Goal: Task Accomplishment & Management: Manage account settings

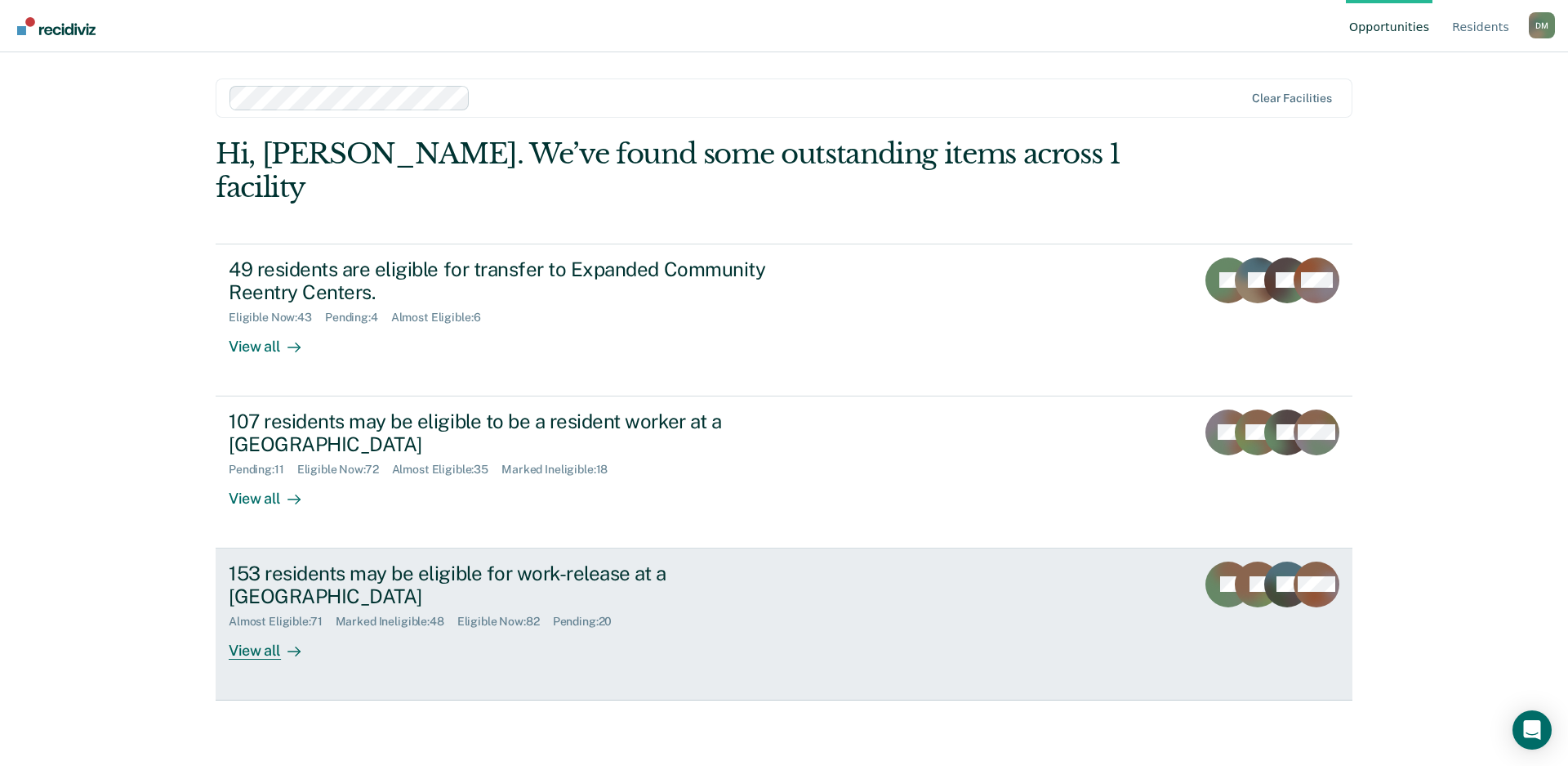
click at [782, 561] on div "153 residents may be eligible for work-release at a [GEOGRAPHIC_DATA]" at bounding box center [514, 585] width 573 height 47
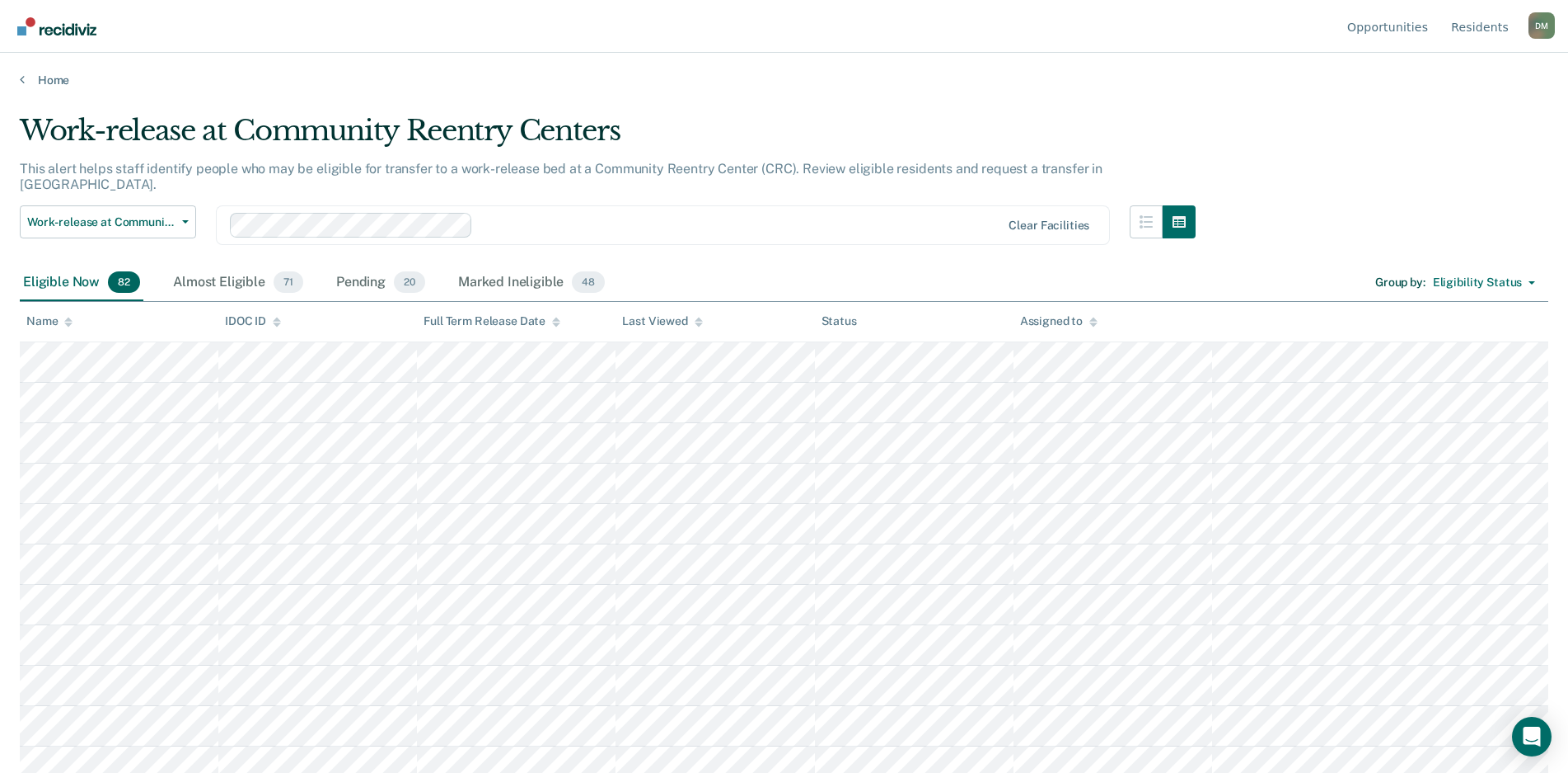
click at [697, 326] on div at bounding box center [698, 322] width 8 height 14
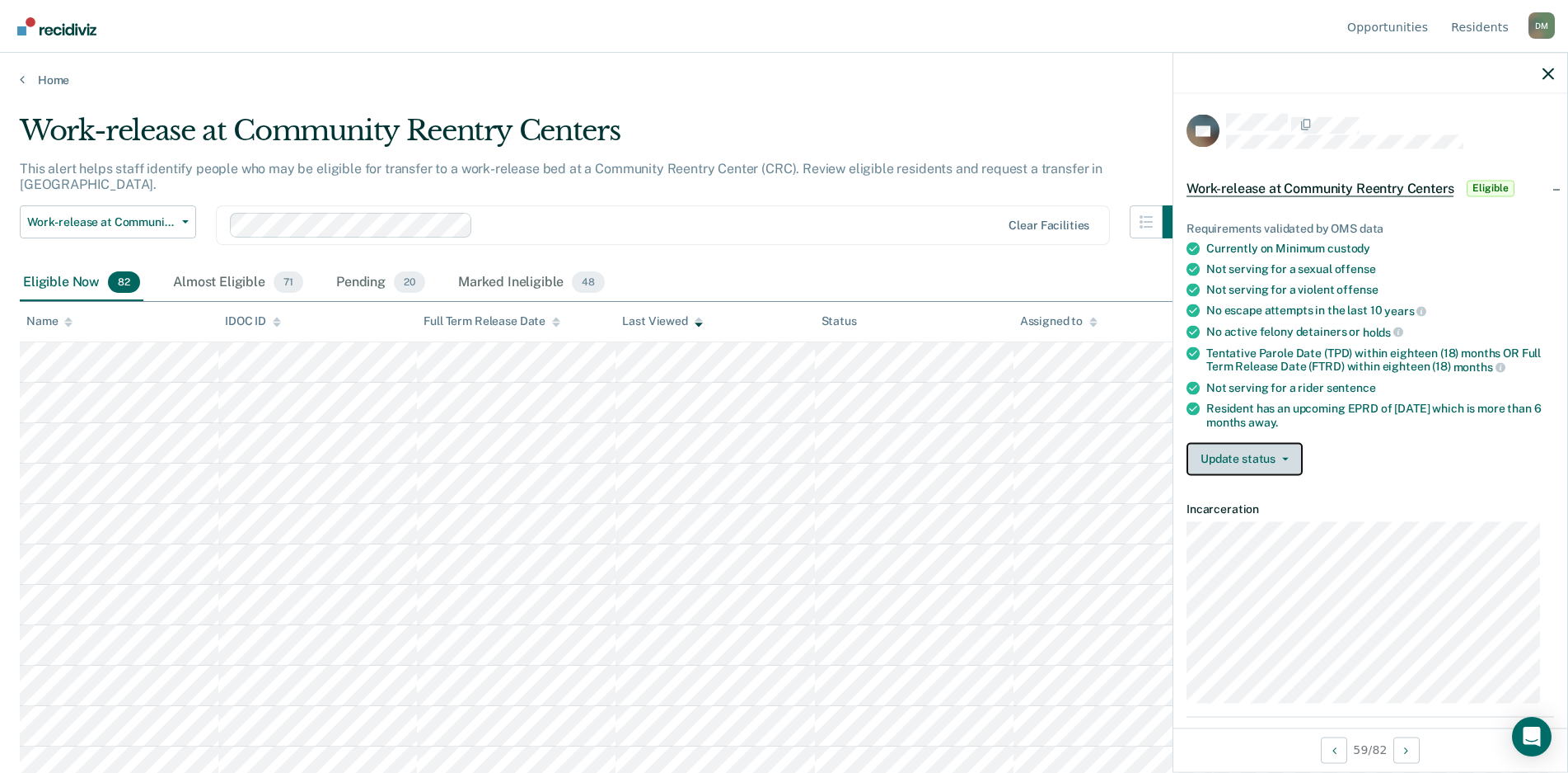
click at [1255, 447] on button "Update status" at bounding box center [1245, 458] width 117 height 33
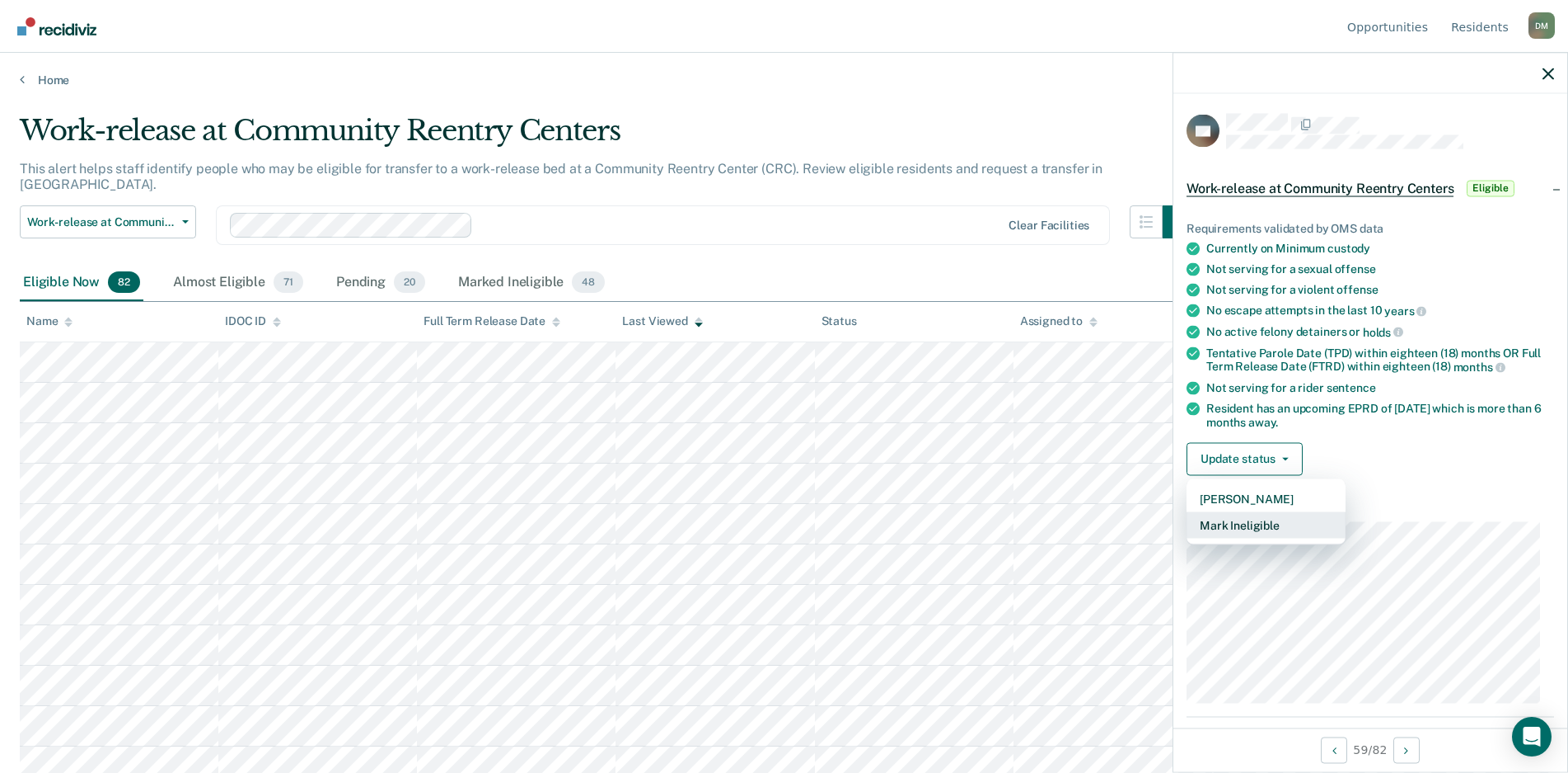
click at [1232, 523] on button "Mark Ineligible" at bounding box center [1266, 525] width 159 height 27
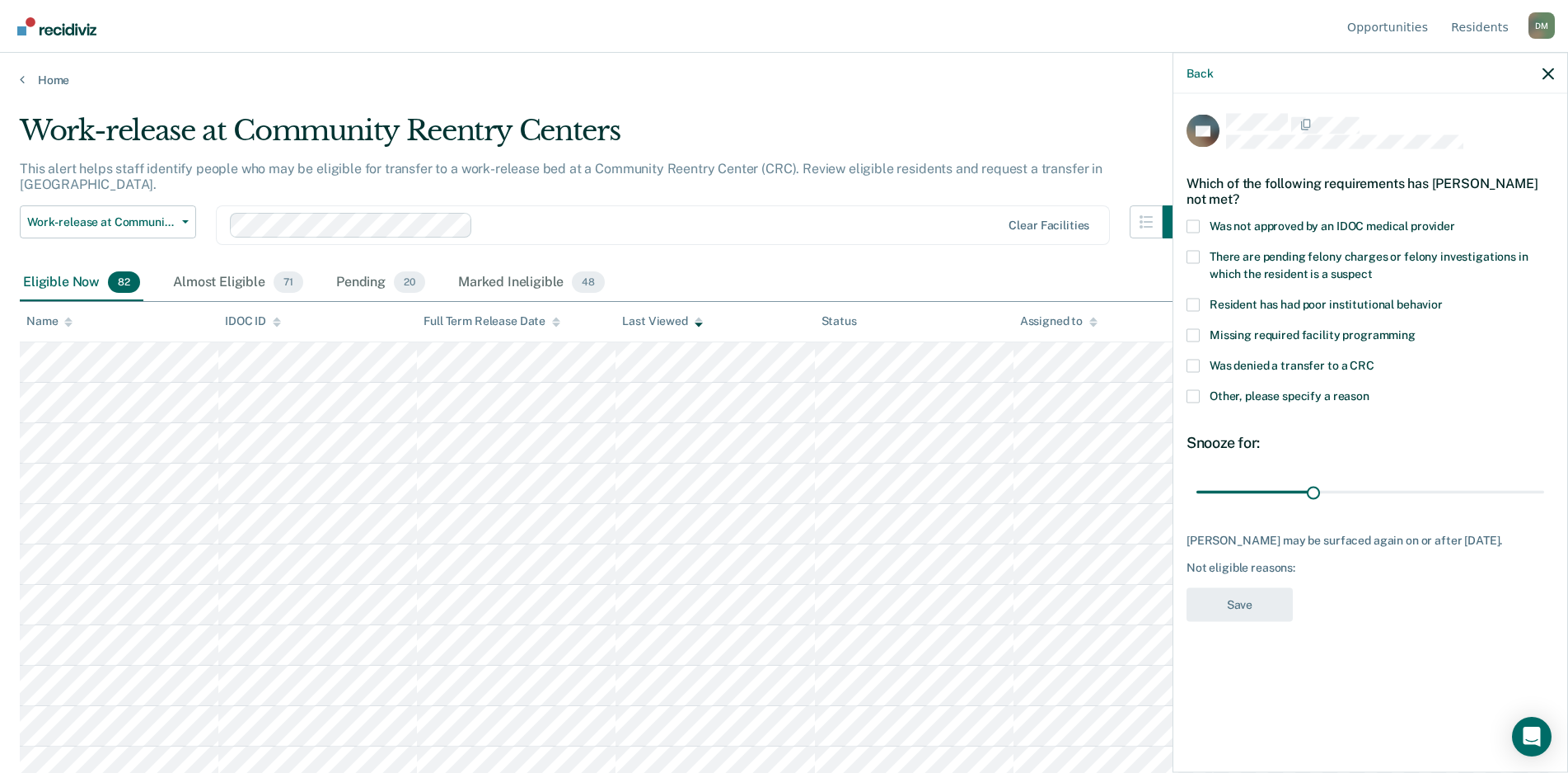
click at [1195, 359] on span at bounding box center [1193, 365] width 13 height 13
click at [1375, 359] on input "Was denied a transfer to a CRC" at bounding box center [1375, 359] width 0 height 0
drag, startPoint x: 1316, startPoint y: 479, endPoint x: 1036, endPoint y: 476, distance: 280.0
type input "1"
click at [1196, 477] on input "range" at bounding box center [1370, 491] width 348 height 29
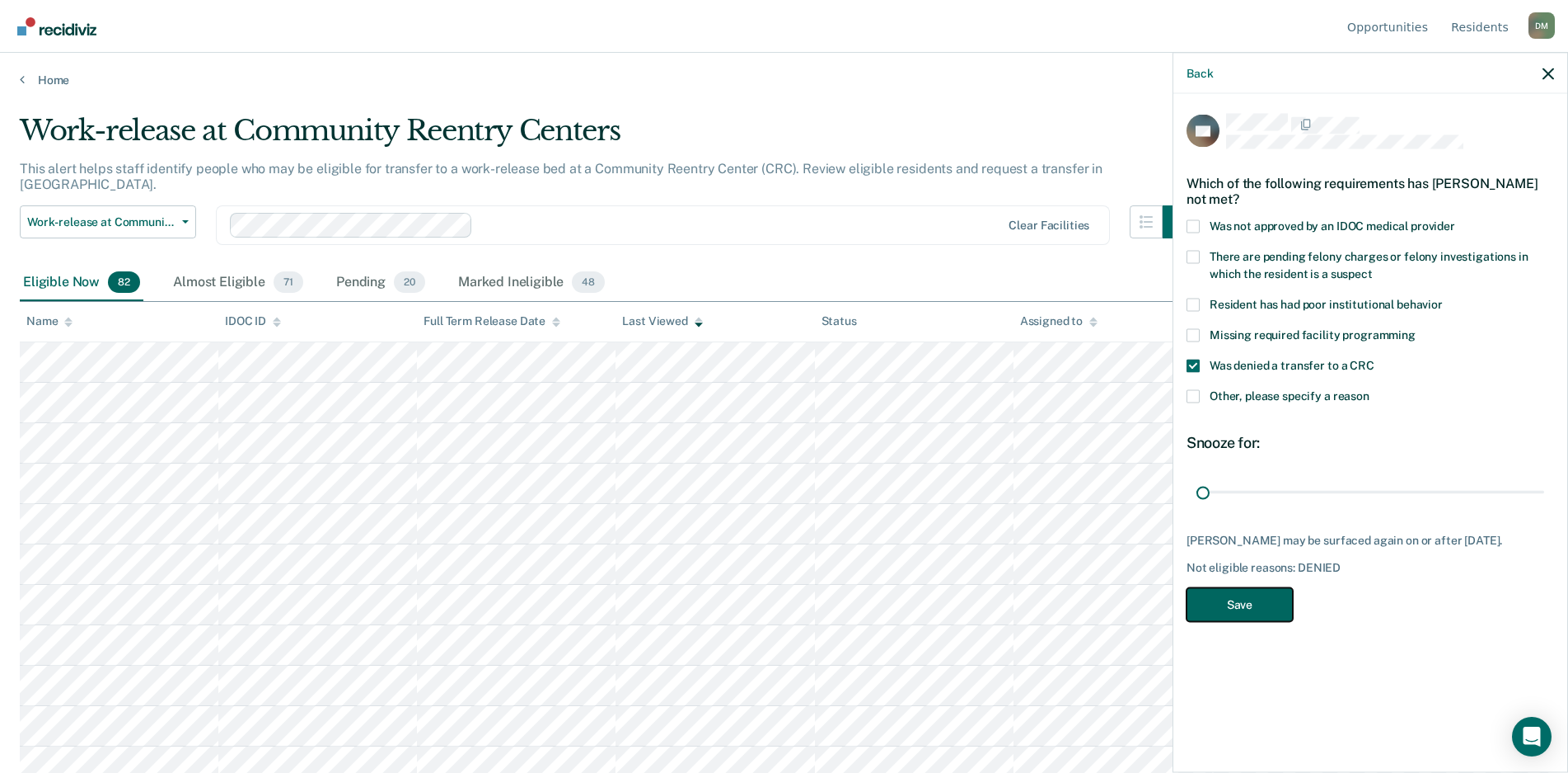
click at [1229, 587] on button "Save" at bounding box center [1240, 604] width 106 height 34
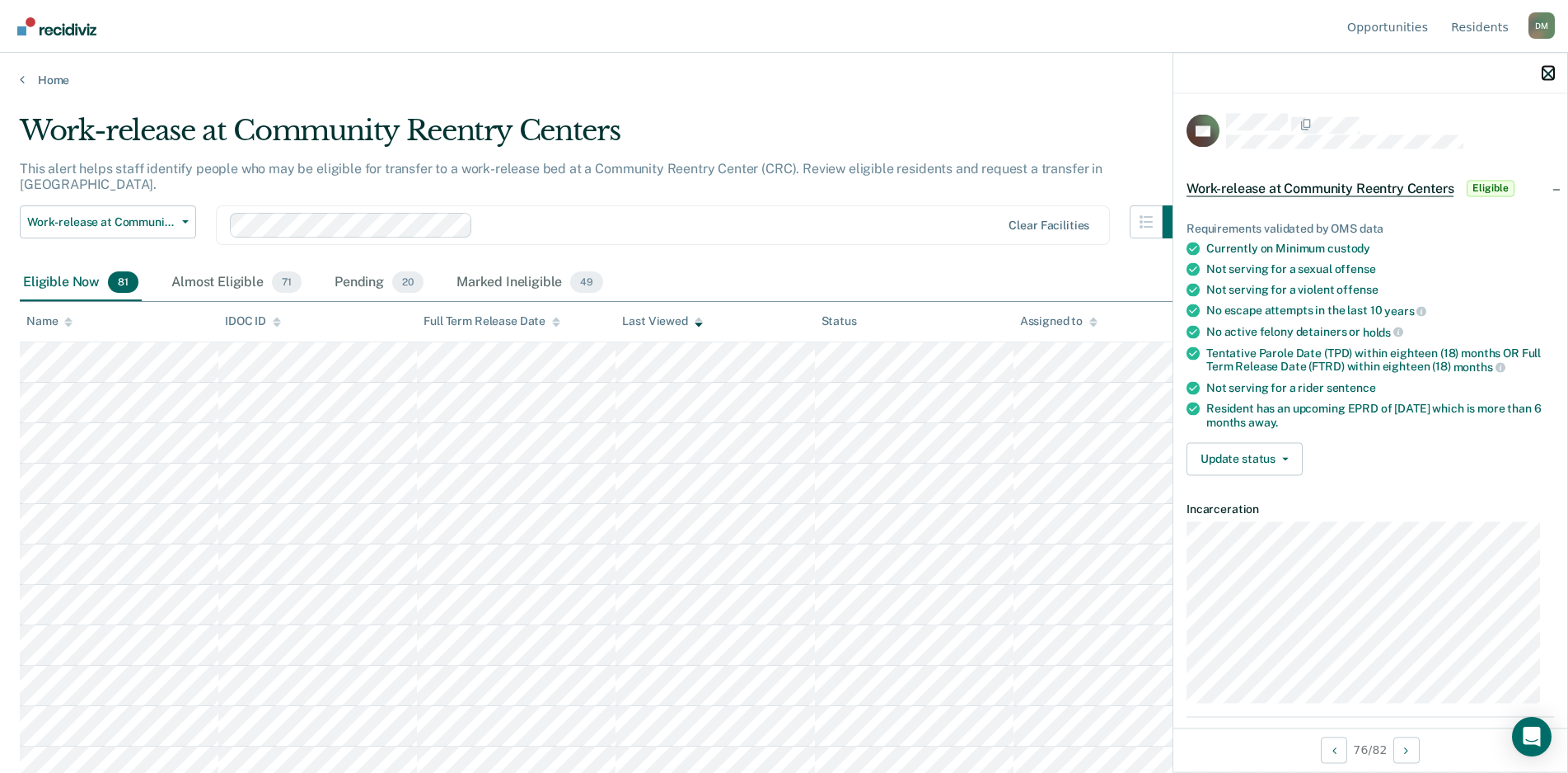
click at [1547, 75] on icon "button" at bounding box center [1548, 73] width 11 height 11
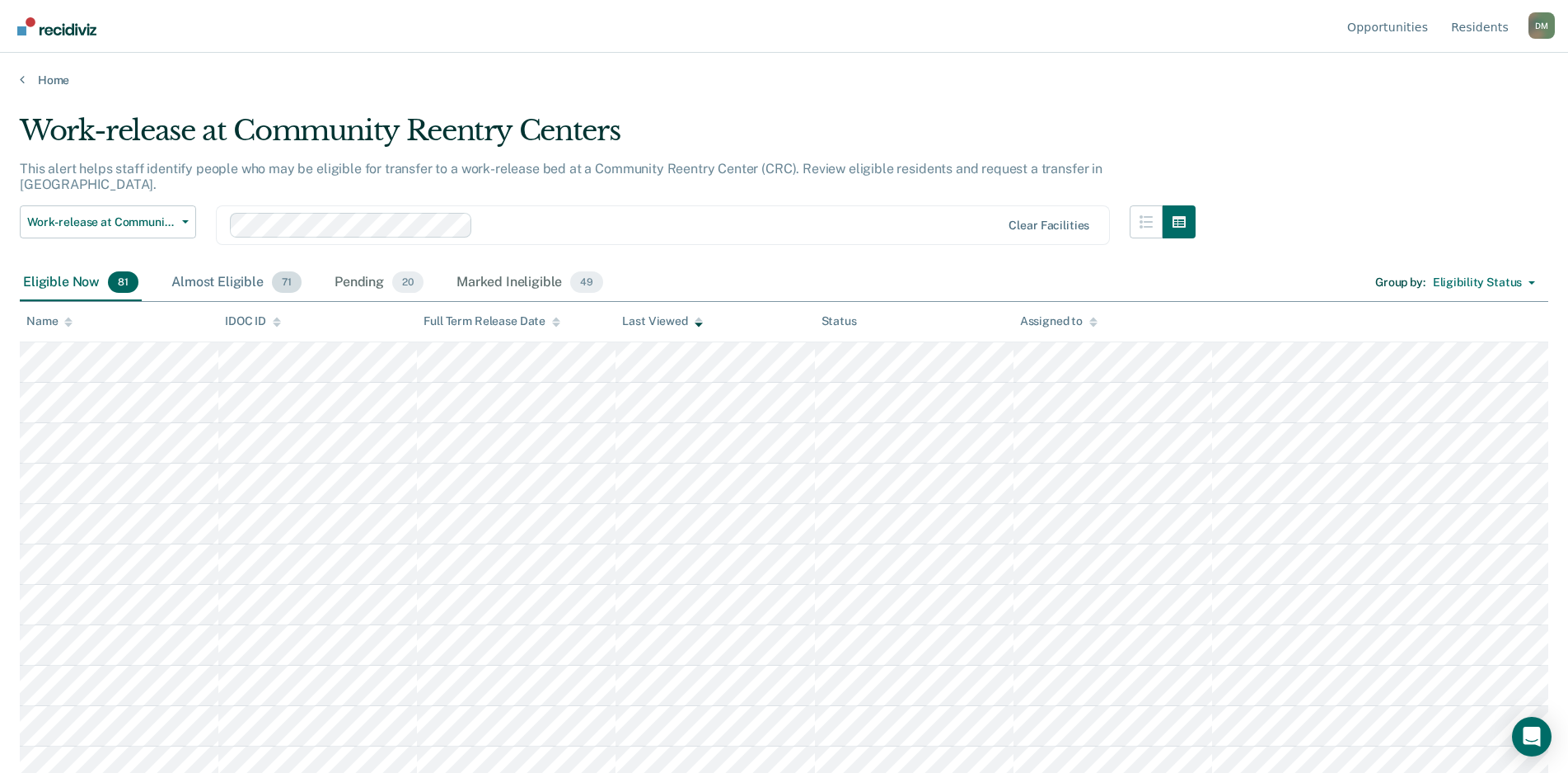
click at [236, 265] on div "Almost Eligible 71" at bounding box center [236, 283] width 137 height 36
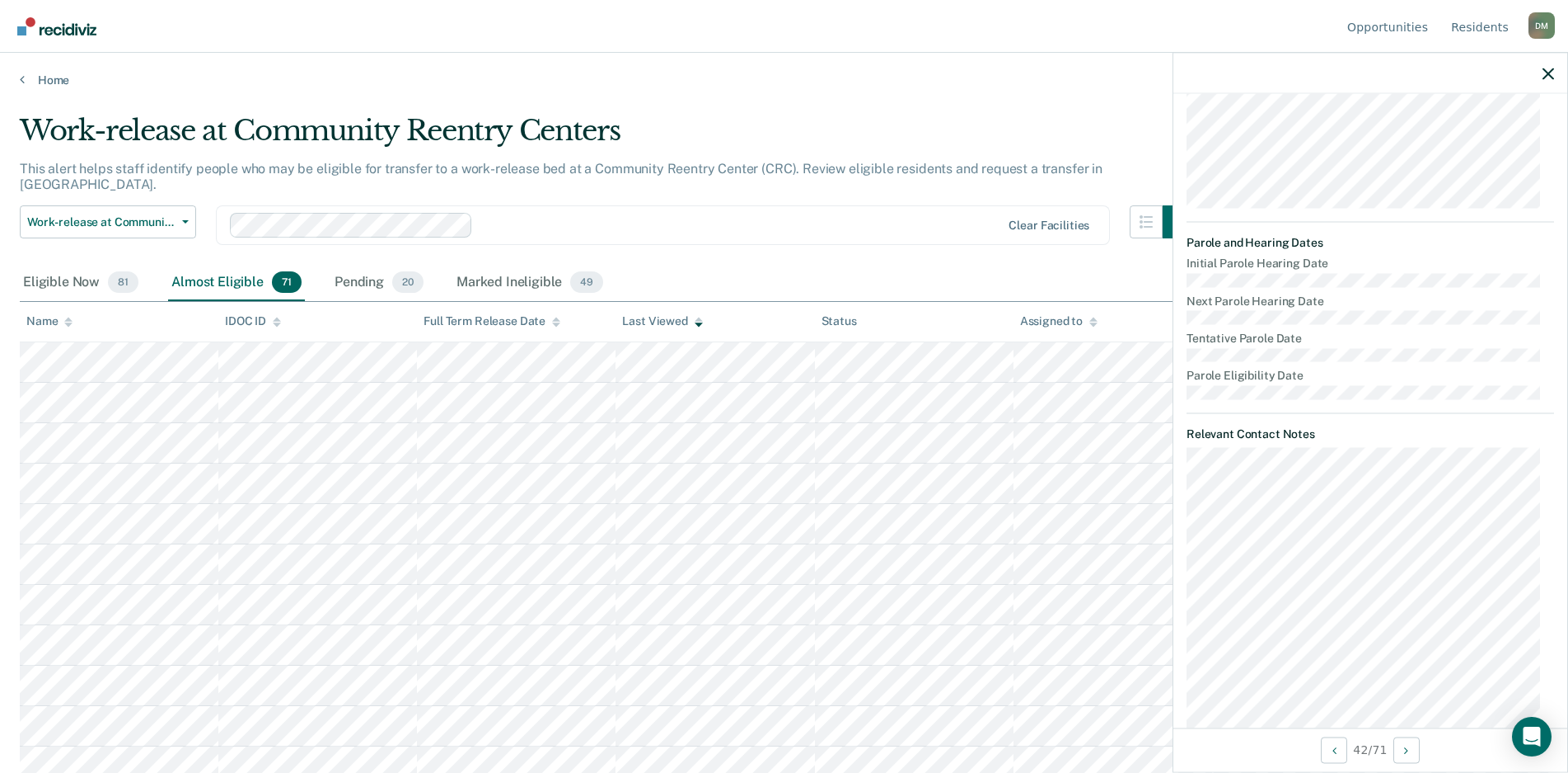
scroll to position [561, 0]
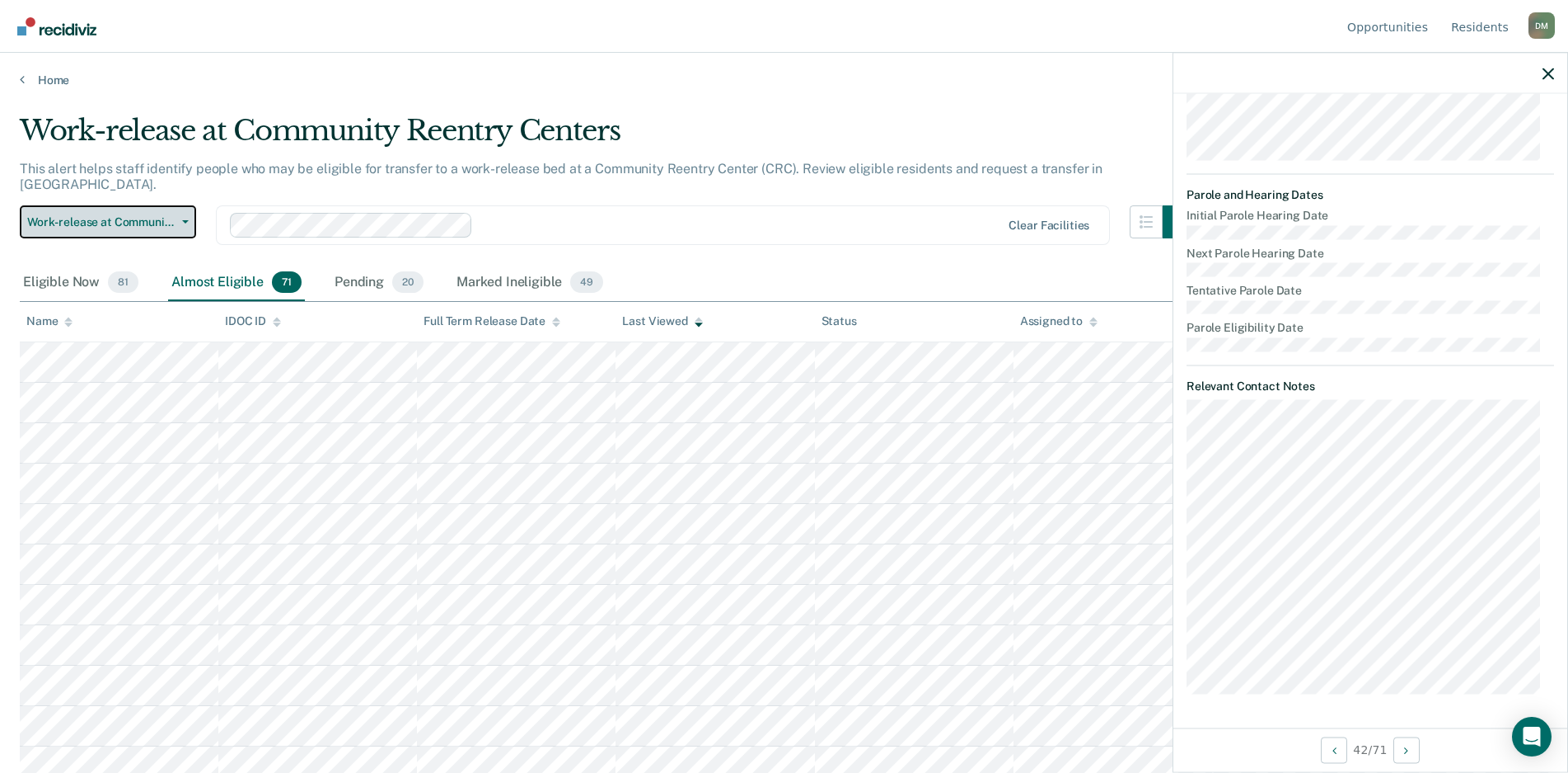
click at [159, 216] on span "Work-release at Community Reentry Centers" at bounding box center [102, 223] width 148 height 14
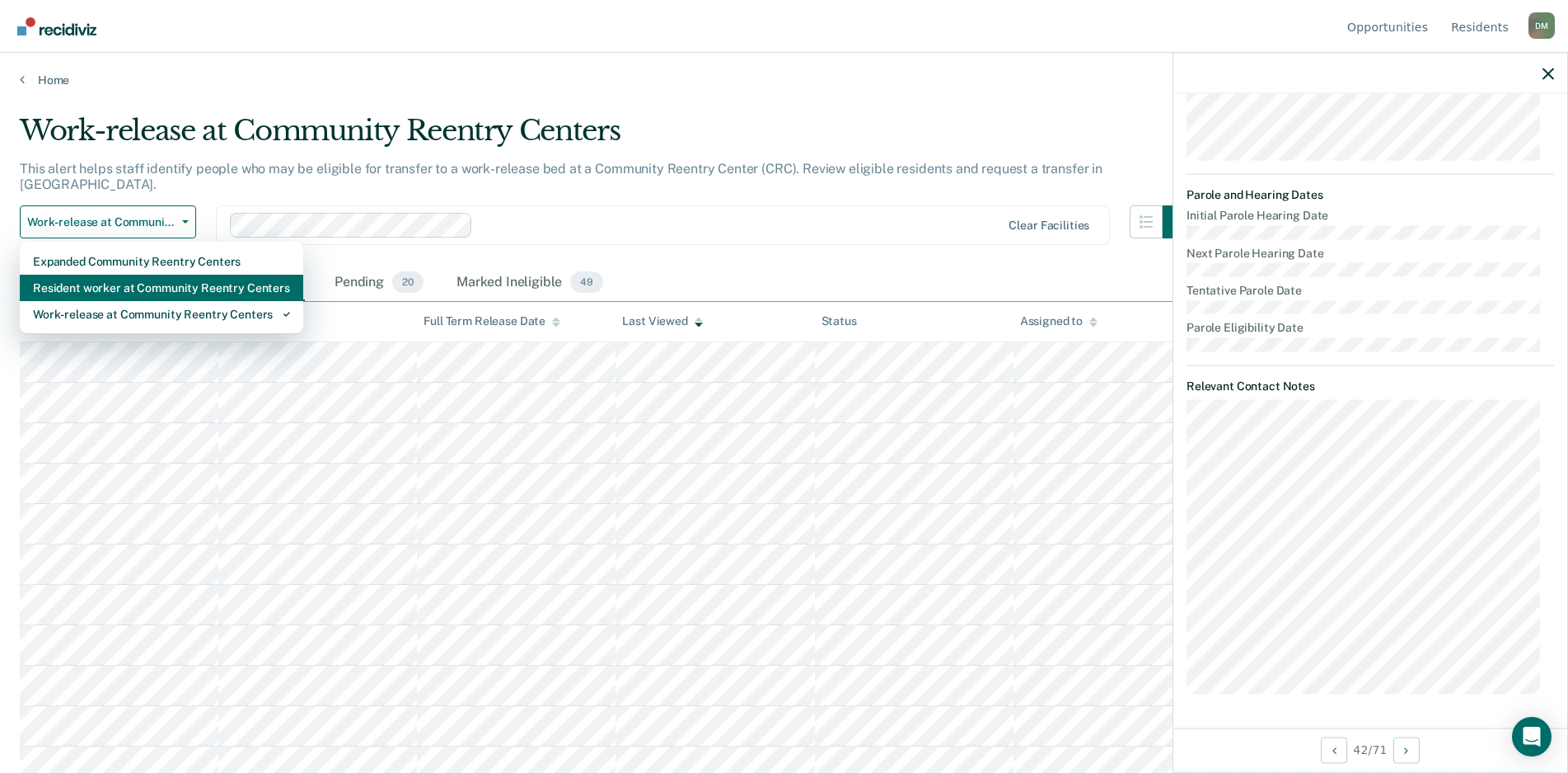
click at [119, 275] on div "Resident worker at Community Reentry Centers" at bounding box center [161, 288] width 257 height 27
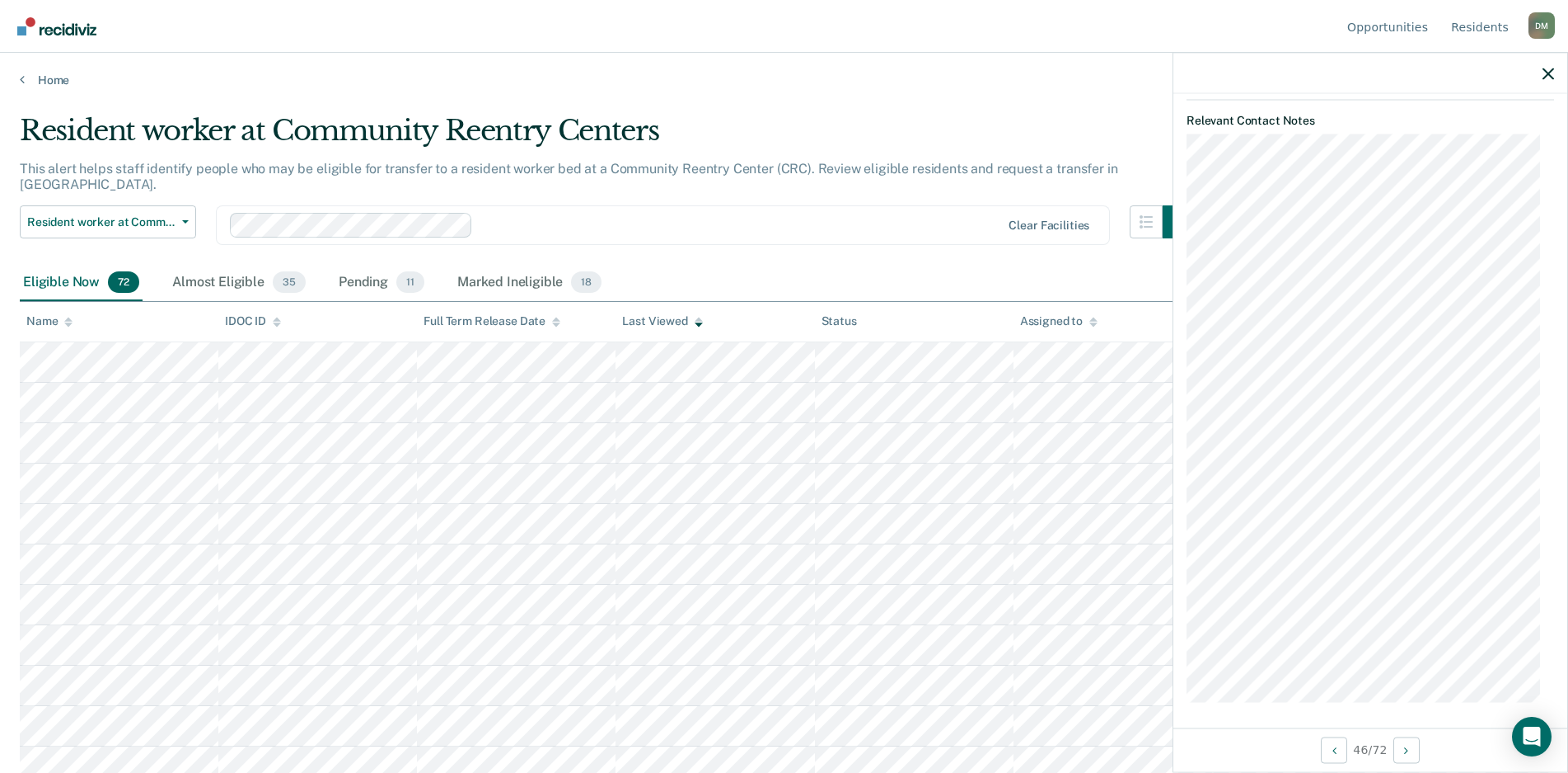
scroll to position [828, 0]
click at [229, 267] on div "Almost Eligible 35" at bounding box center [238, 283] width 140 height 36
